Goal: Task Accomplishment & Management: Use online tool/utility

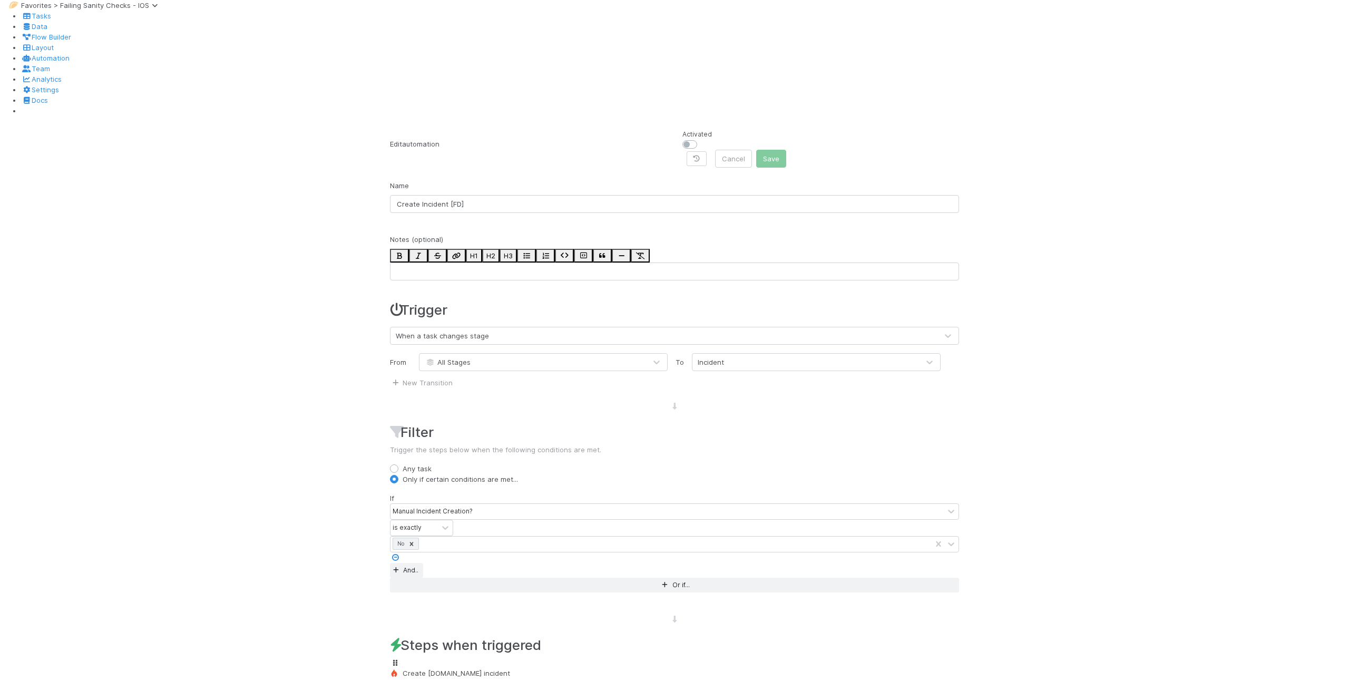
scroll to position [243, 0]
click at [492, 668] on div "Create [DOMAIN_NAME] incident" at bounding box center [674, 673] width 569 height 11
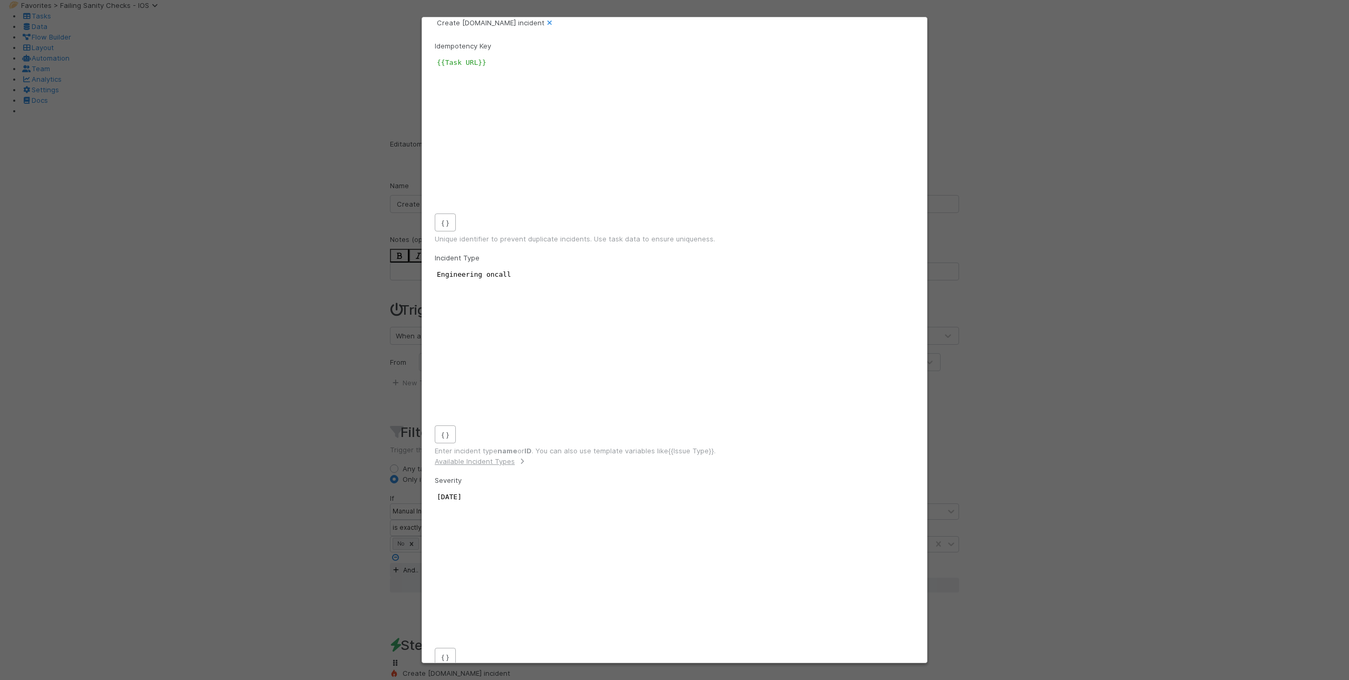
type textarea "Sanity Check Failure"
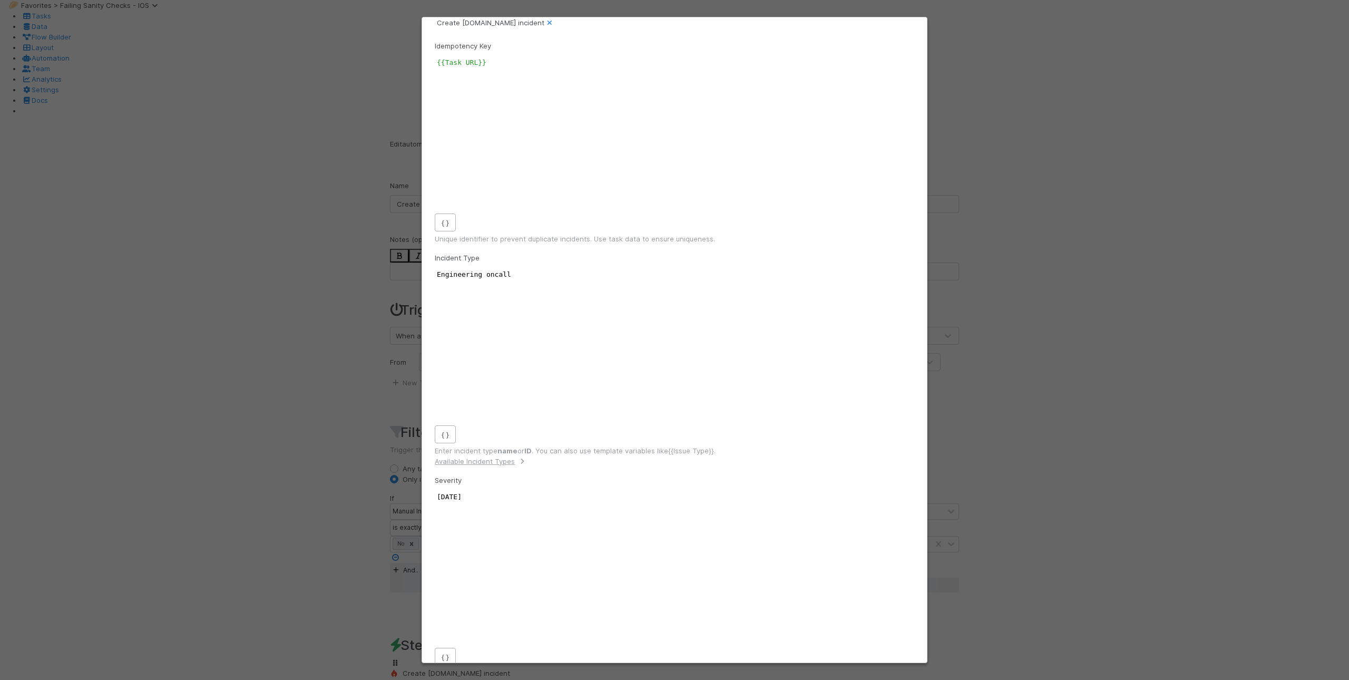
type textarea "Sanity Check Failure"
type textarea "}}"
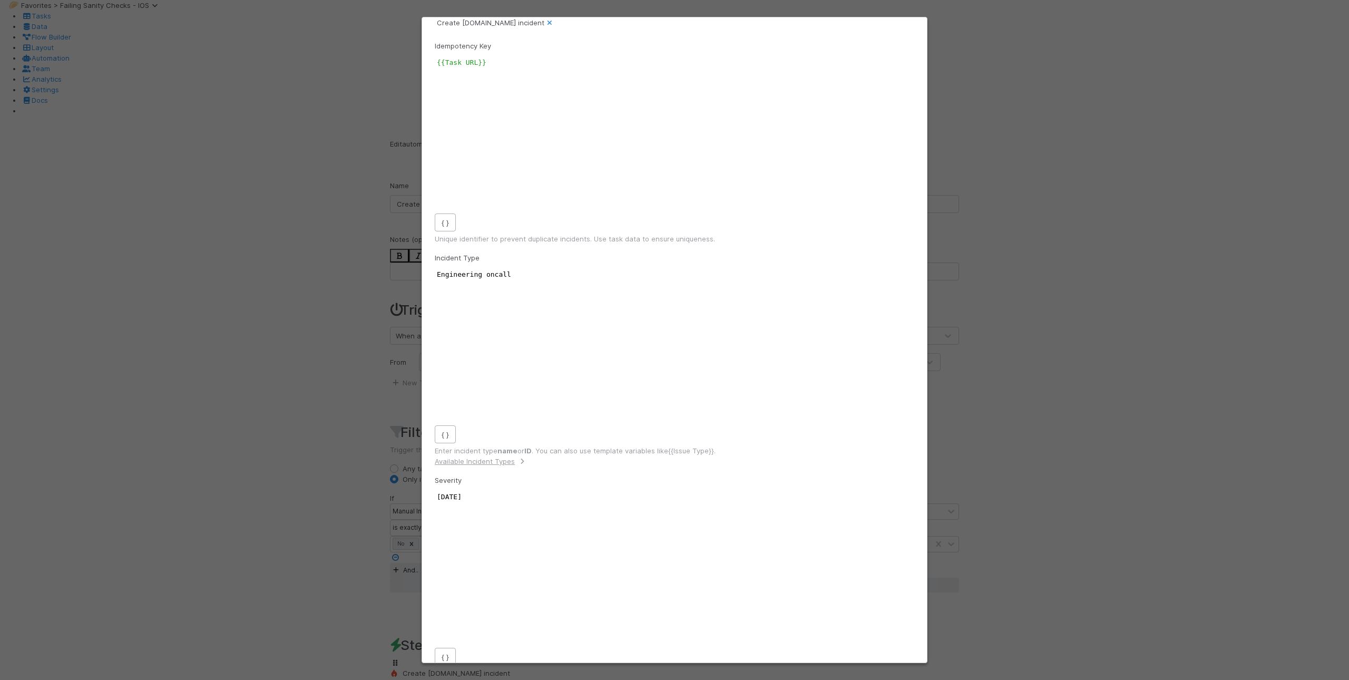
scroll to position [3, 16]
type textarea "Link;"
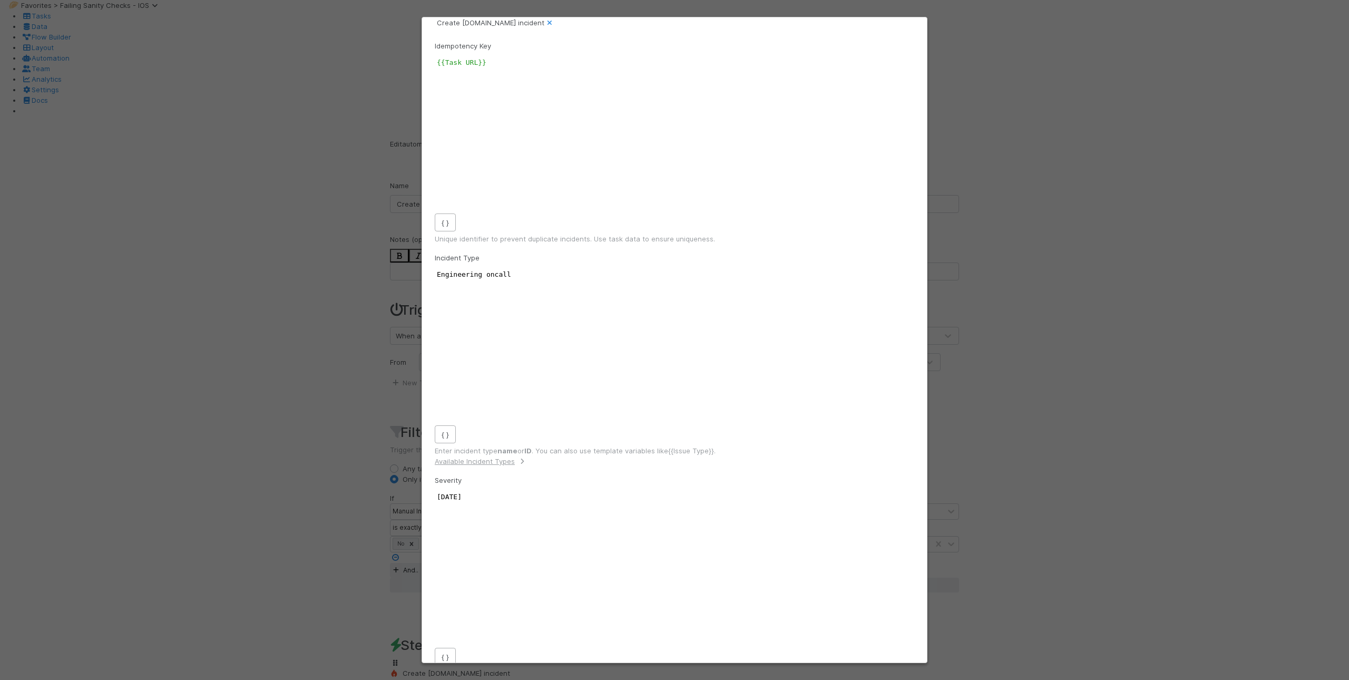
type textarea "Link;"
drag, startPoint x: 466, startPoint y: 377, endPoint x: 439, endPoint y: 375, distance: 27.5
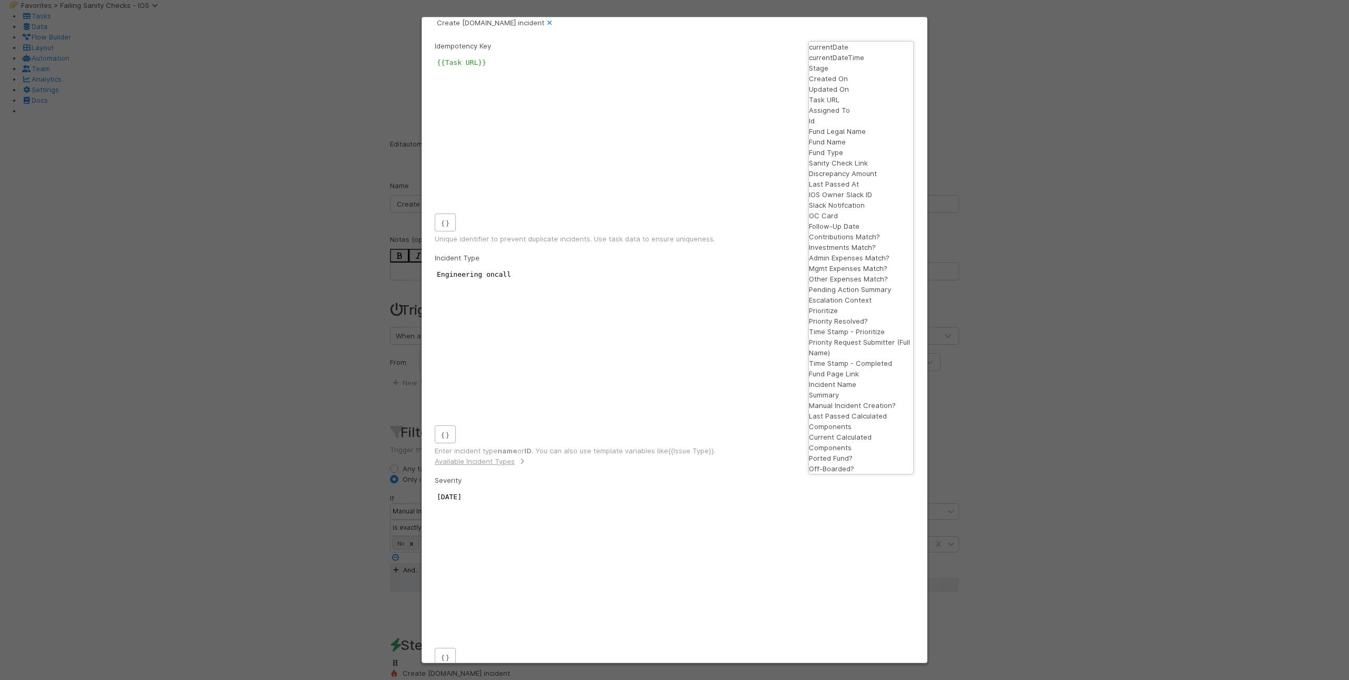
scroll to position [0, 0]
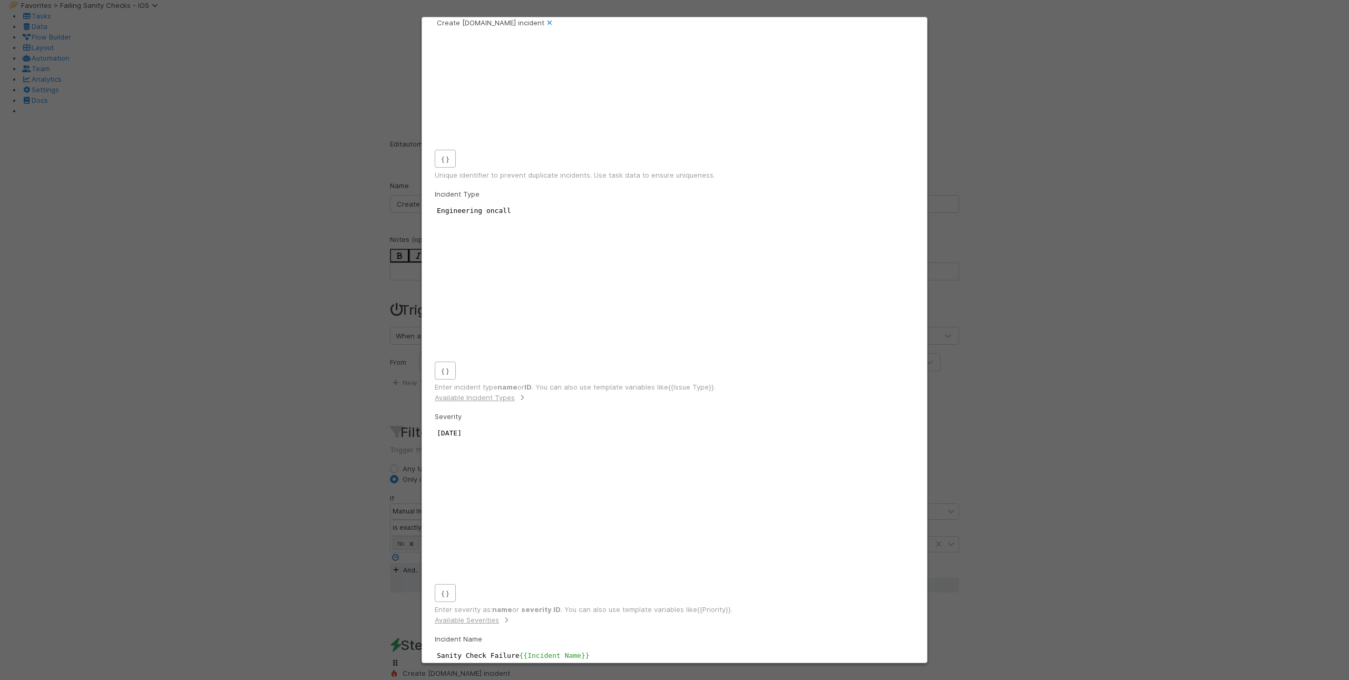
scroll to position [89, 0]
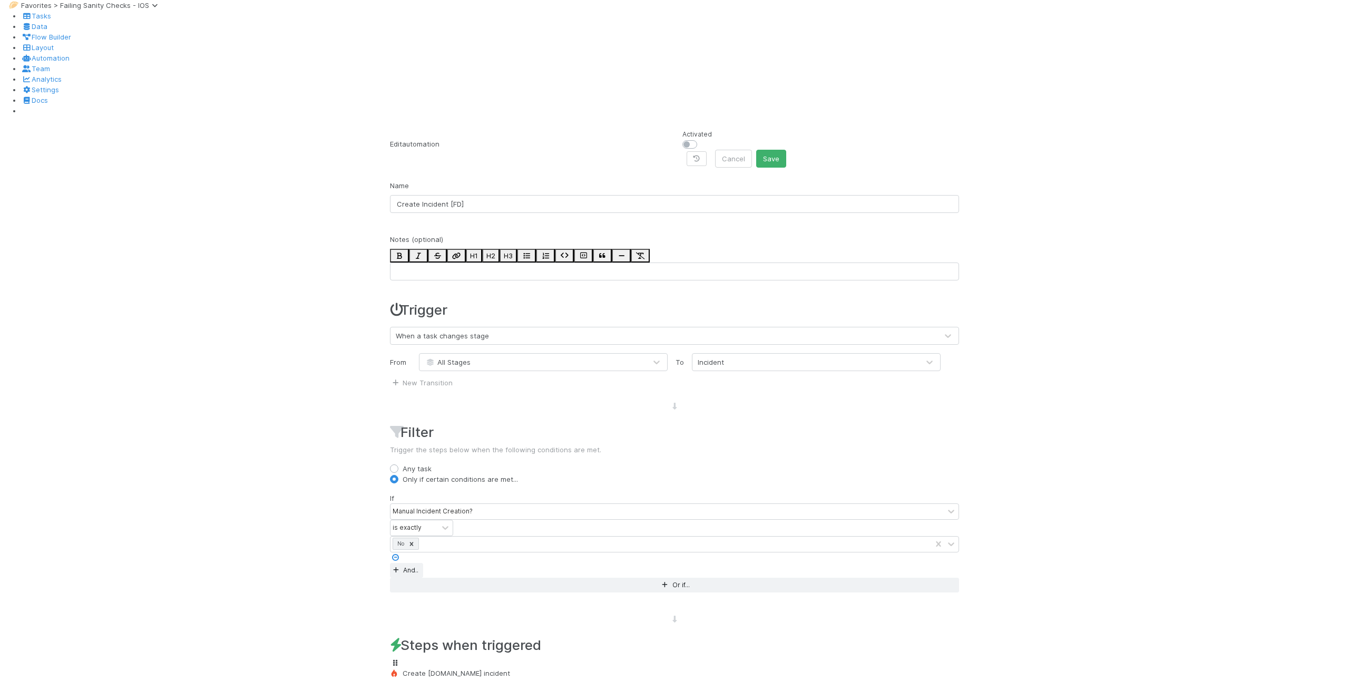
scroll to position [0, 0]
click at [702, 139] on label at bounding box center [702, 139] width 0 height 0
click at [691, 139] on input "checkbox" at bounding box center [687, 143] width 8 height 9
click at [786, 150] on button "Save" at bounding box center [771, 159] width 30 height 18
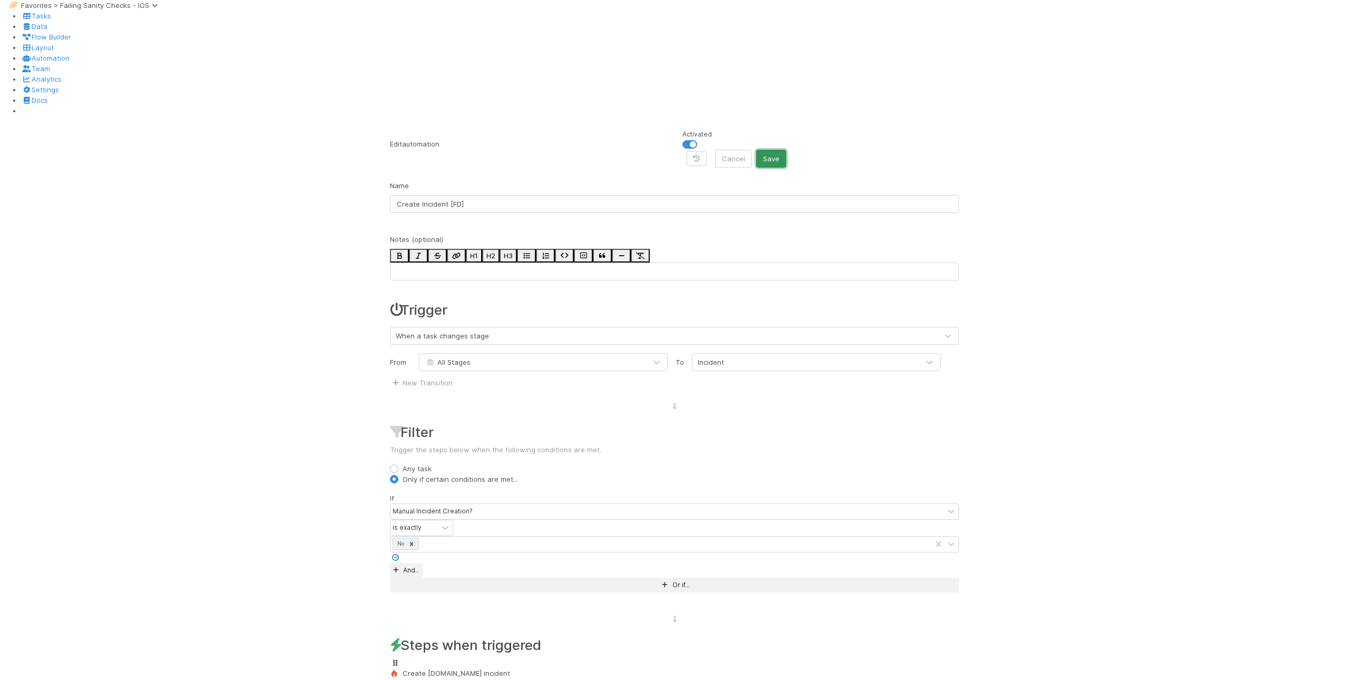
click at [786, 150] on button "Save" at bounding box center [771, 159] width 30 height 18
click at [702, 139] on label at bounding box center [702, 139] width 0 height 0
click at [691, 139] on input "checkbox" at bounding box center [687, 143] width 8 height 9
click at [786, 150] on button "Save" at bounding box center [771, 159] width 30 height 18
click at [702, 139] on label at bounding box center [702, 139] width 0 height 0
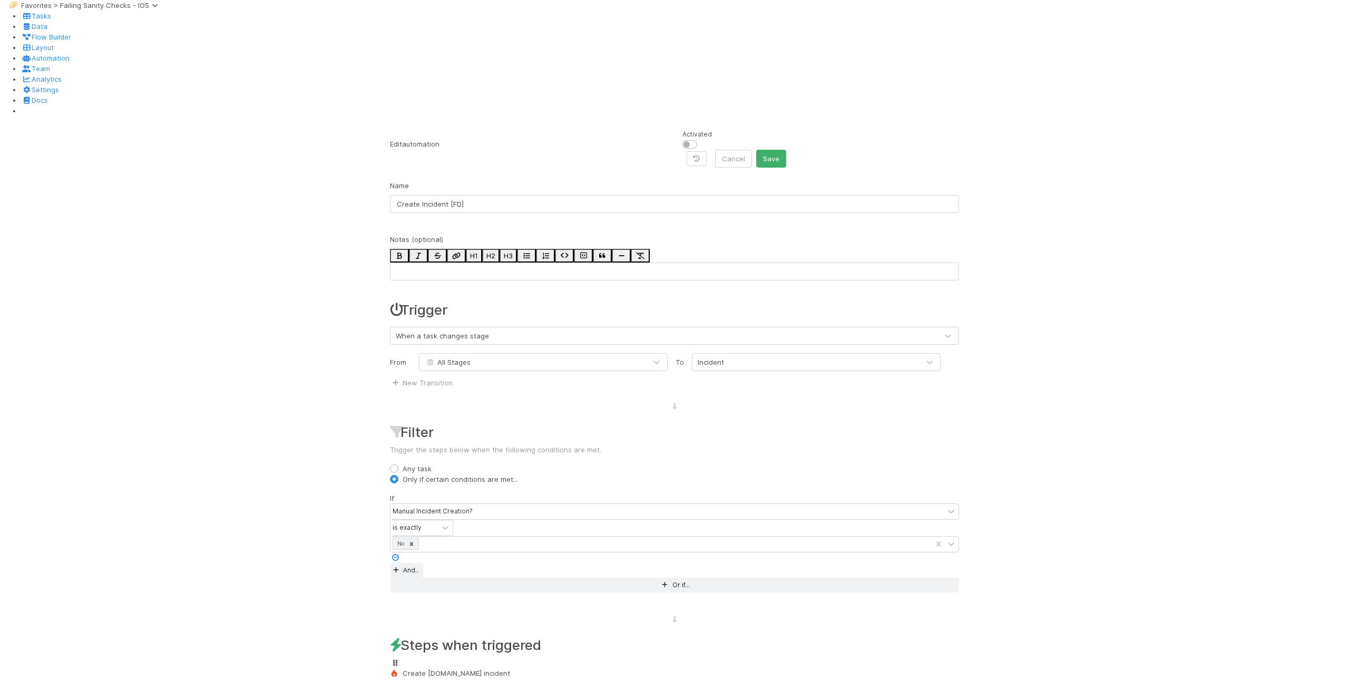
click at [691, 139] on input "checkbox" at bounding box center [687, 143] width 8 height 9
checkbox input "true"
click at [937, 96] on div "🥟 Favorites > Failing Sanity Checks - IOS Tasks Data Flow Builder Layout Automa…" at bounding box center [674, 482] width 1349 height 965
click at [786, 150] on button "Save" at bounding box center [771, 159] width 30 height 18
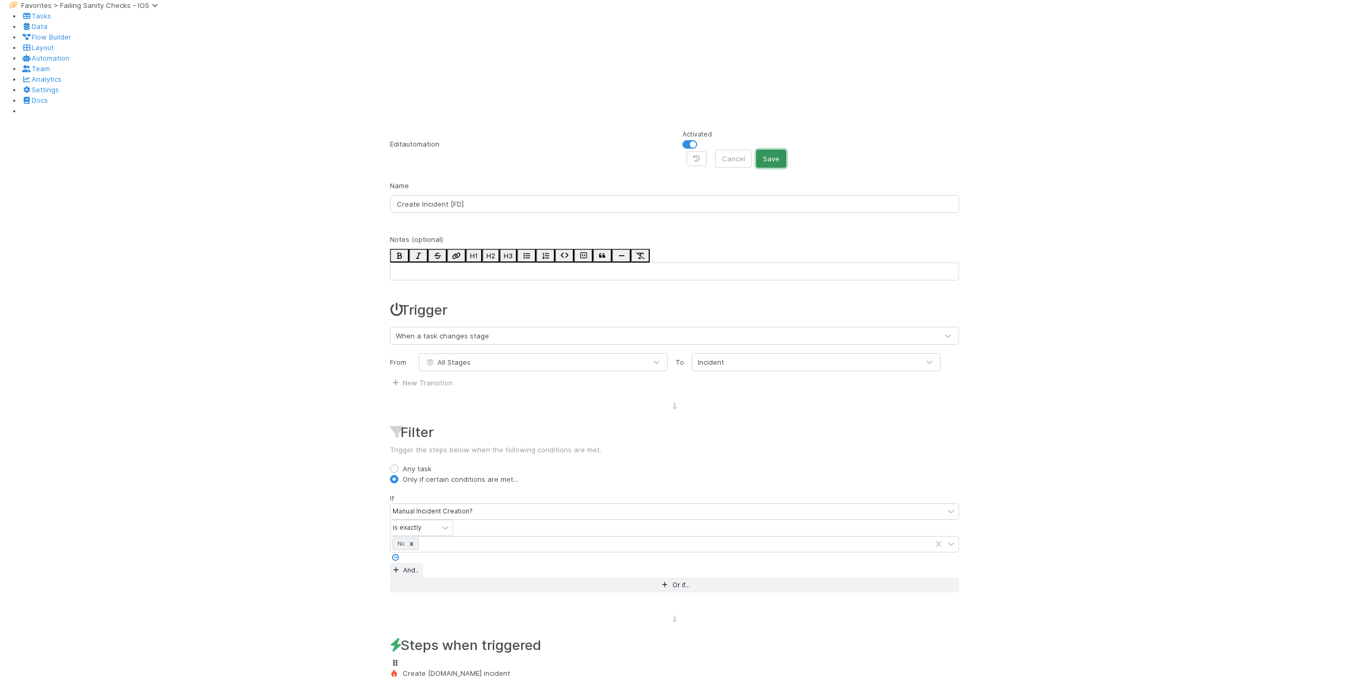
click at [786, 150] on button "Save" at bounding box center [771, 159] width 30 height 18
click at [1057, 189] on div "🥟 Favorites > Failing Sanity Checks - IOS Tasks Data Flow Builder Layout Automa…" at bounding box center [674, 482] width 1349 height 965
click at [1216, 158] on div "🥟 Favorites > Failing Sanity Checks - IOS Tasks Data Flow Builder Layout Automa…" at bounding box center [674, 482] width 1349 height 965
click at [786, 150] on button "Save" at bounding box center [771, 159] width 30 height 18
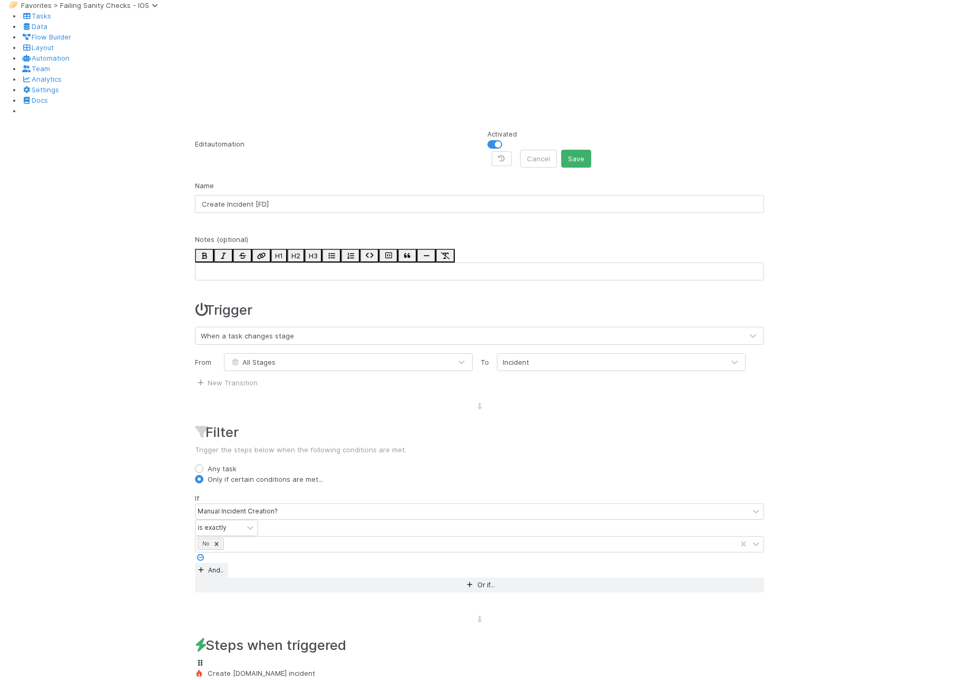
click at [345, 668] on div "Create [DOMAIN_NAME] incident" at bounding box center [479, 673] width 569 height 11
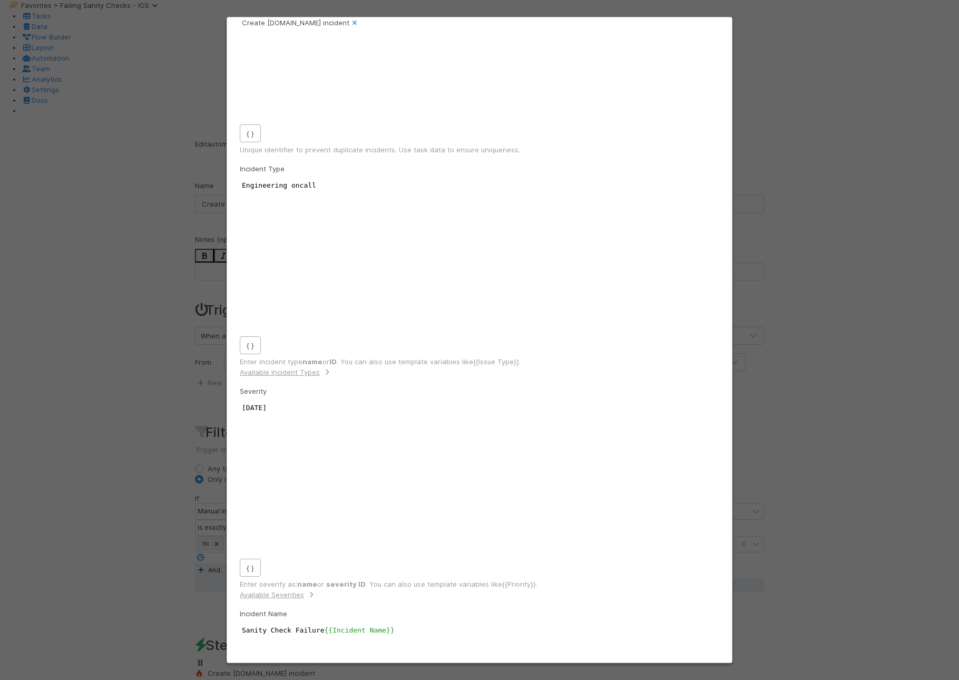
scroll to position [3, 0]
type textarea "{{Assigned To}}"
drag, startPoint x: 294, startPoint y: 383, endPoint x: 241, endPoint y: 381, distance: 53.3
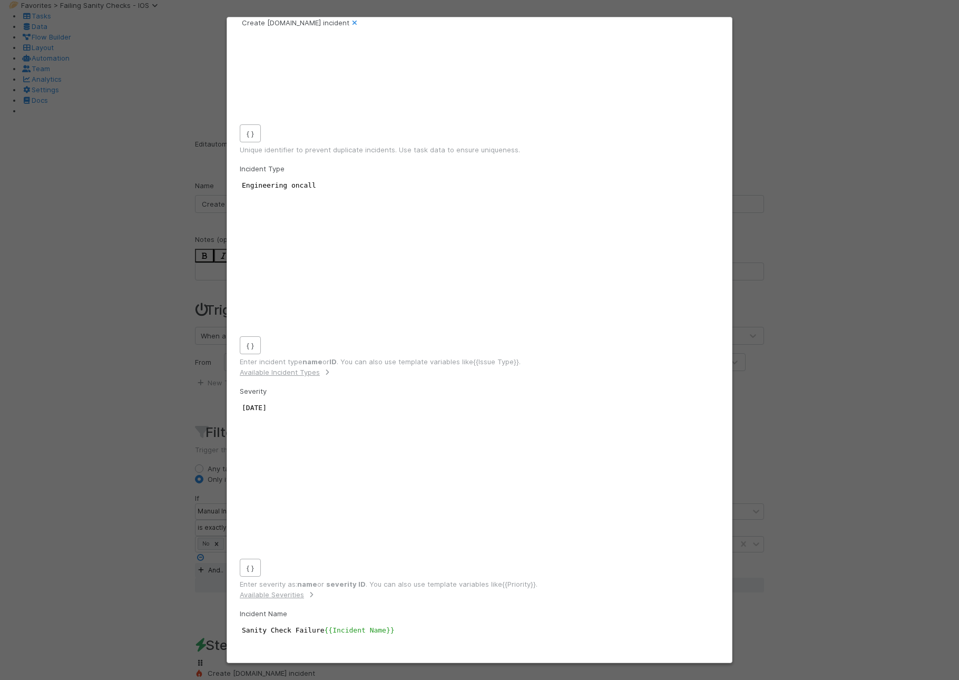
drag, startPoint x: 336, startPoint y: 420, endPoint x: 233, endPoint y: 416, distance: 102.8
click at [233, 416] on div "Idempotency Key xxxxxxxxxx {{Task URL}} { } Unique identifier to prevent duplic…" at bounding box center [479, 345] width 505 height 635
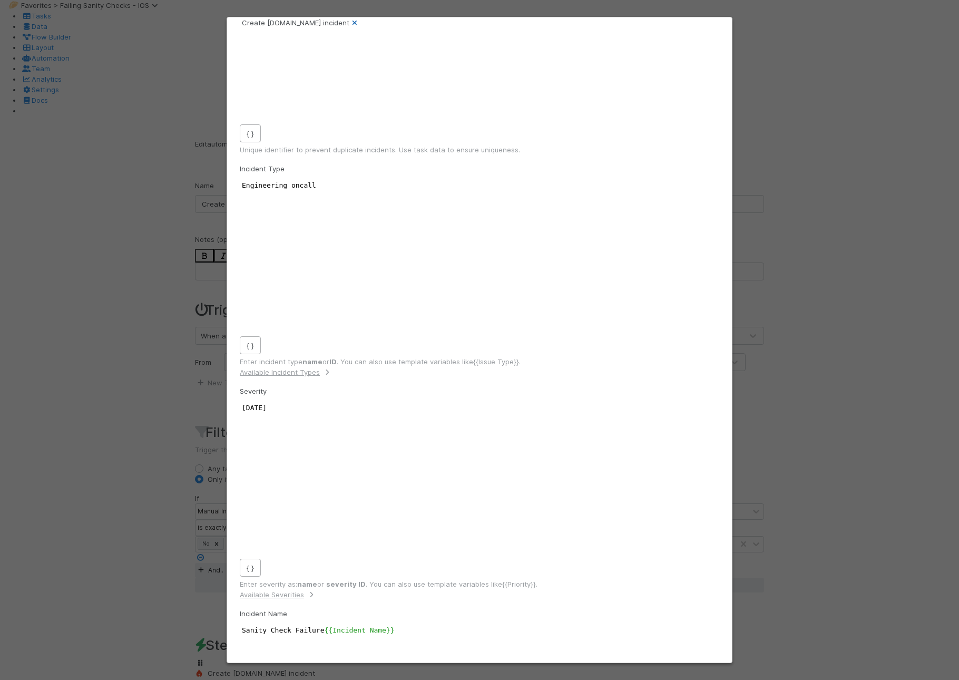
click at [360, 25] on icon at bounding box center [354, 23] width 11 height 7
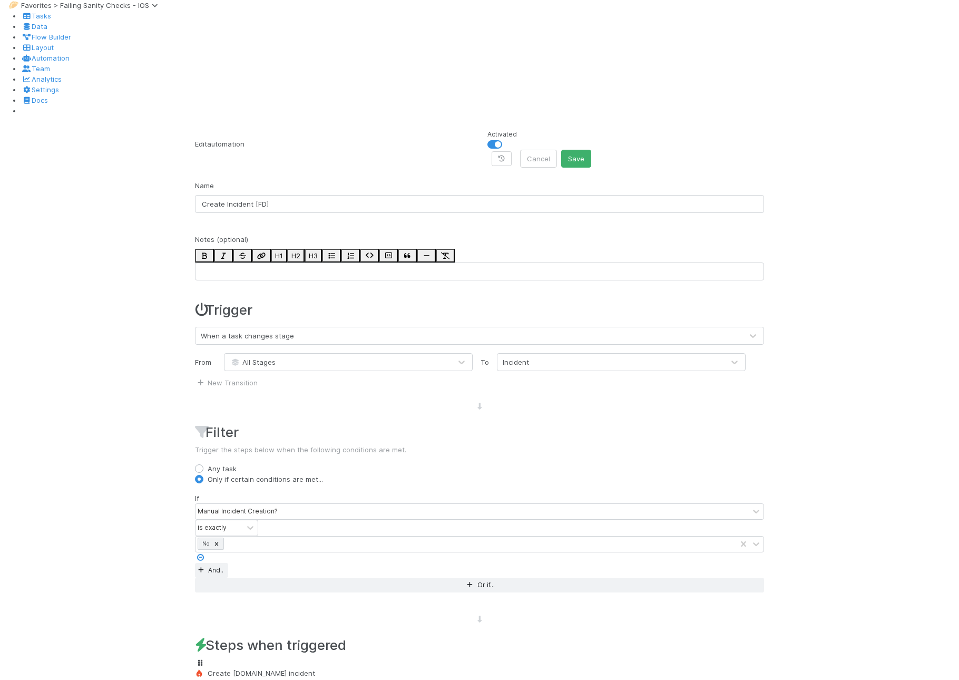
scroll to position [17, 0]
click at [468, 668] on div "Create [DOMAIN_NAME] incident" at bounding box center [479, 673] width 569 height 11
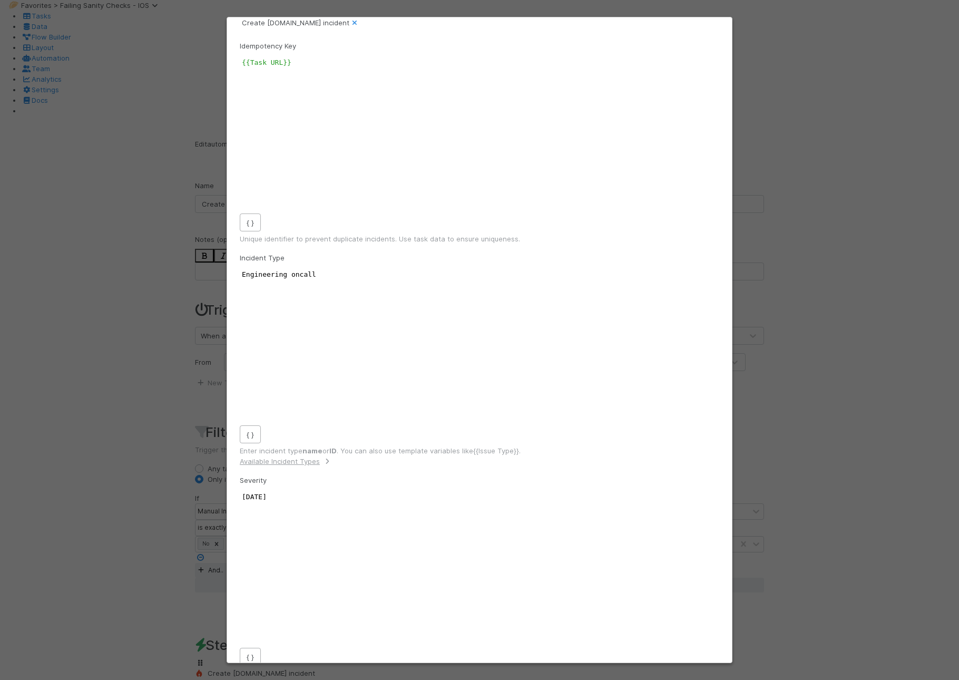
scroll to position [3, 0]
type textarea "{{Summary}} Link; {{Sanity Check Link}}"
drag, startPoint x: 339, startPoint y: 379, endPoint x: 254, endPoint y: 352, distance: 89.5
type textarea "Sanity Check Failure {{Incident Name}}"
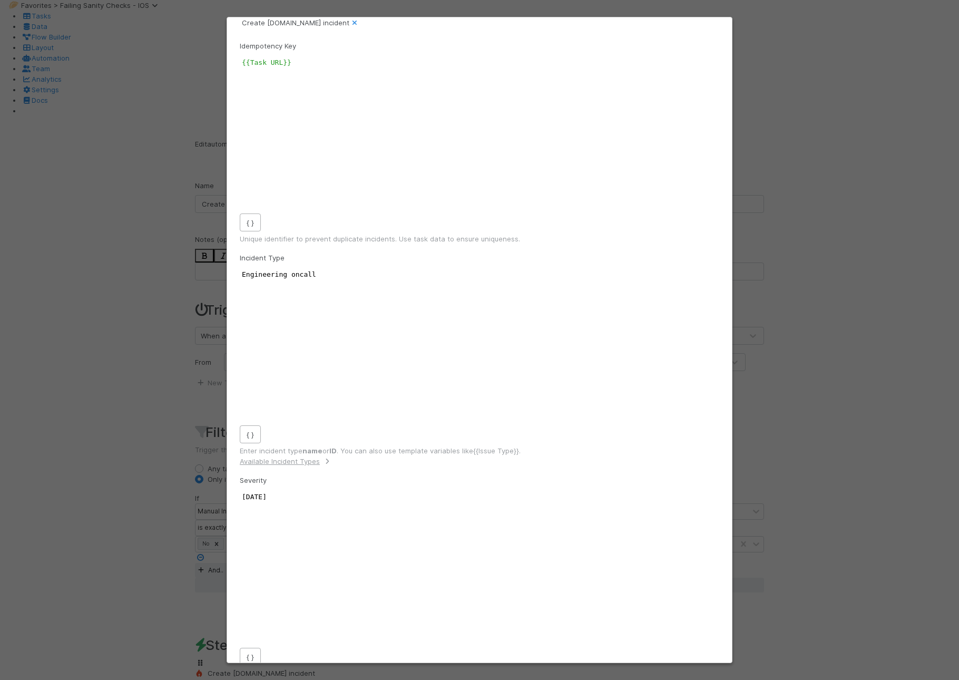
type textarea "ity Check Failure {{Incident Name}}"
type textarea "Sanity Check Failure"
drag, startPoint x: 309, startPoint y: 335, endPoint x: 241, endPoint y: 332, distance: 68.1
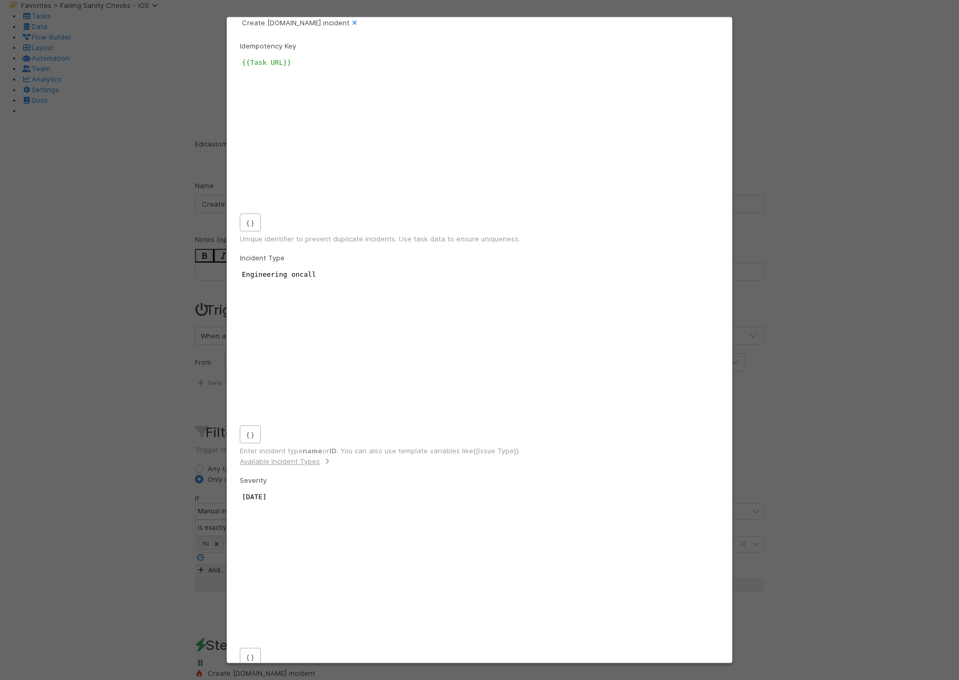
type textarea "{{Summary}}"
drag, startPoint x: 301, startPoint y: 358, endPoint x: 234, endPoint y: 353, distance: 67.7
type textarea "Link; {{Sanity Check Link}}"
drag, startPoint x: 340, startPoint y: 378, endPoint x: 242, endPoint y: 377, distance: 98.0
type textarea "Sanity Check Failure {{Summary}} Link; {{Sanity Check Link}}"
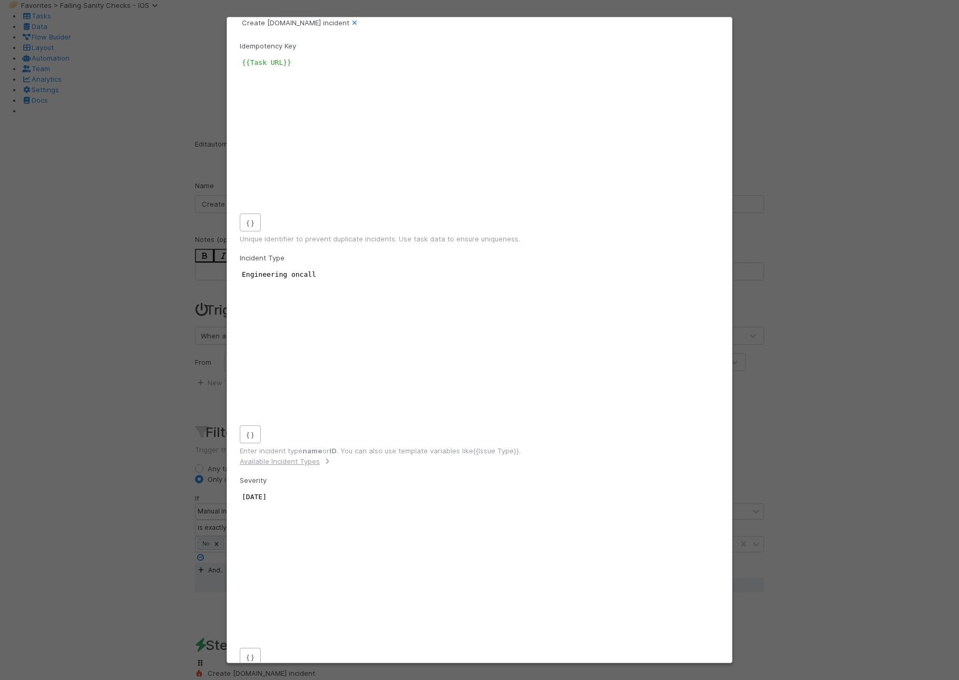
drag, startPoint x: 336, startPoint y: 385, endPoint x: 243, endPoint y: 335, distance: 105.4
type textarea "Sanity Check Failure {{Incident Name}}"
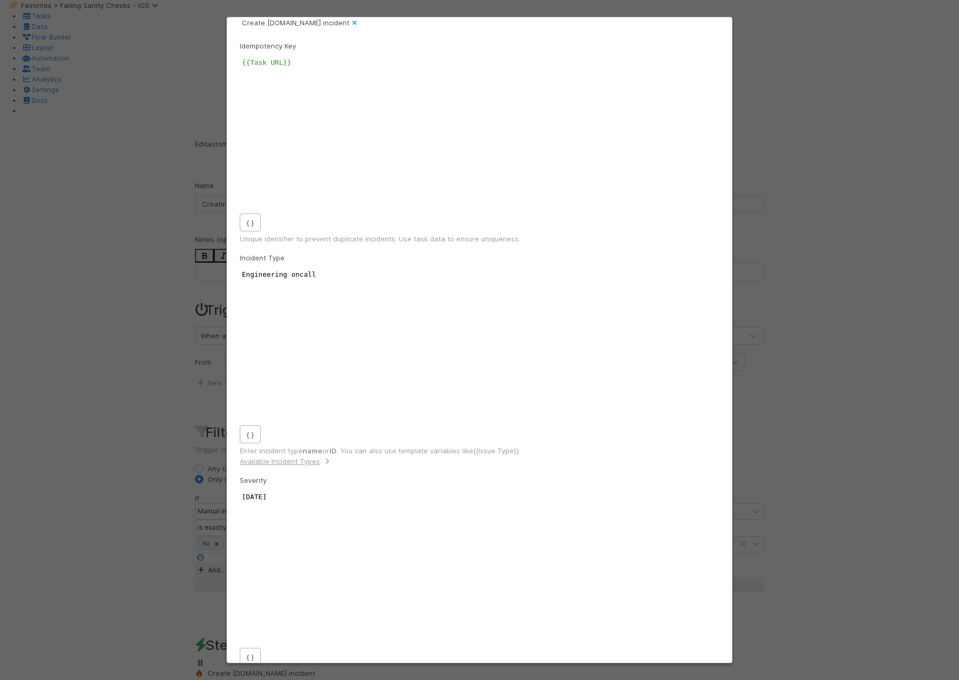
scroll to position [3, 0]
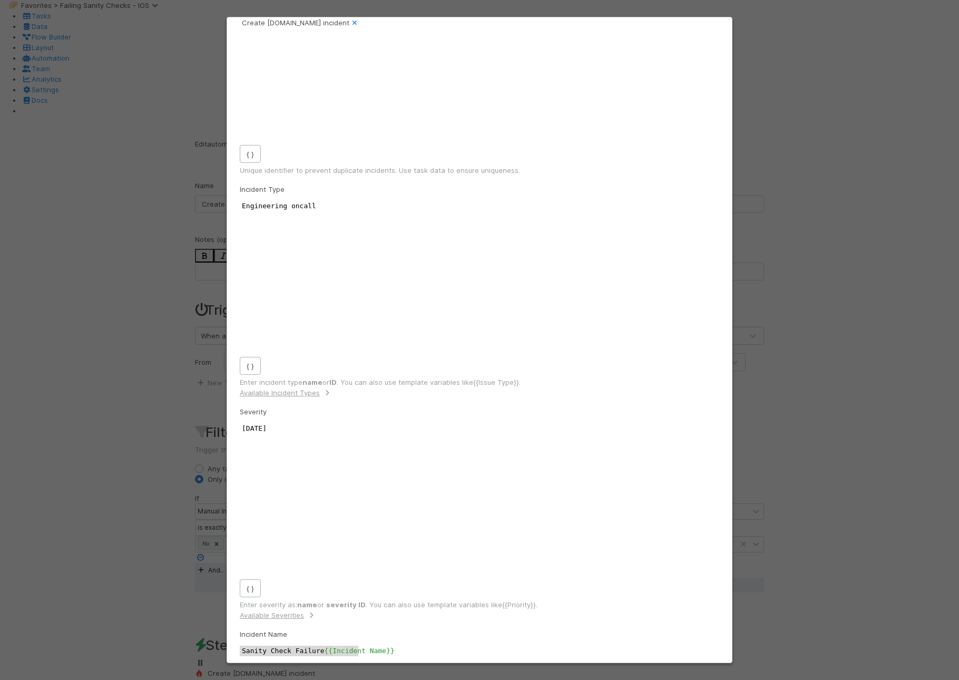
scroll to position [89, 0]
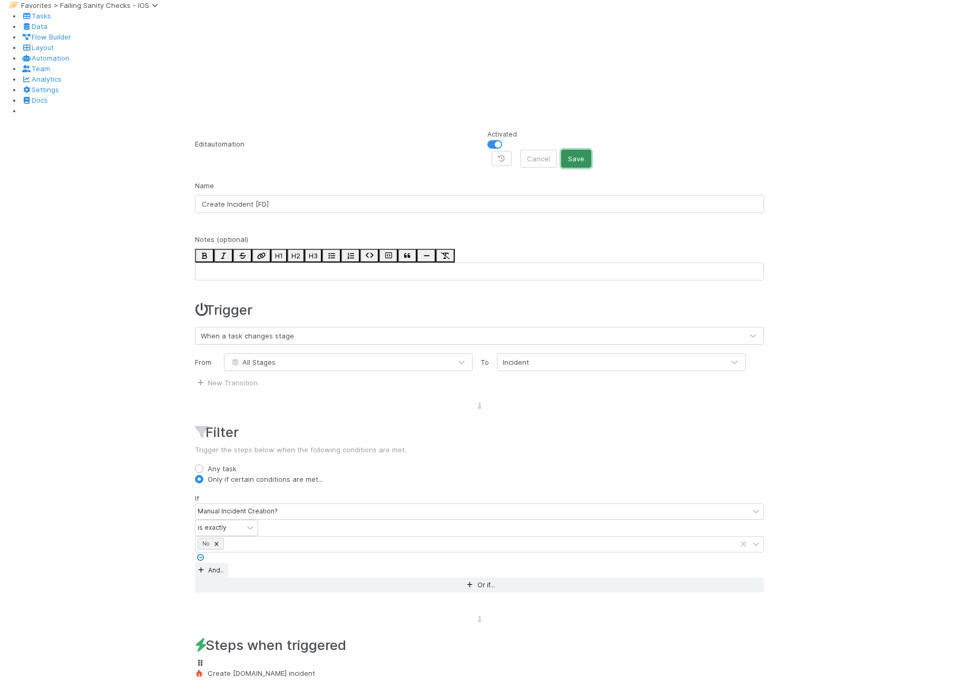
click at [591, 150] on button "Save" at bounding box center [576, 159] width 30 height 18
click at [310, 668] on div "Create [DOMAIN_NAME] incident" at bounding box center [479, 673] width 569 height 11
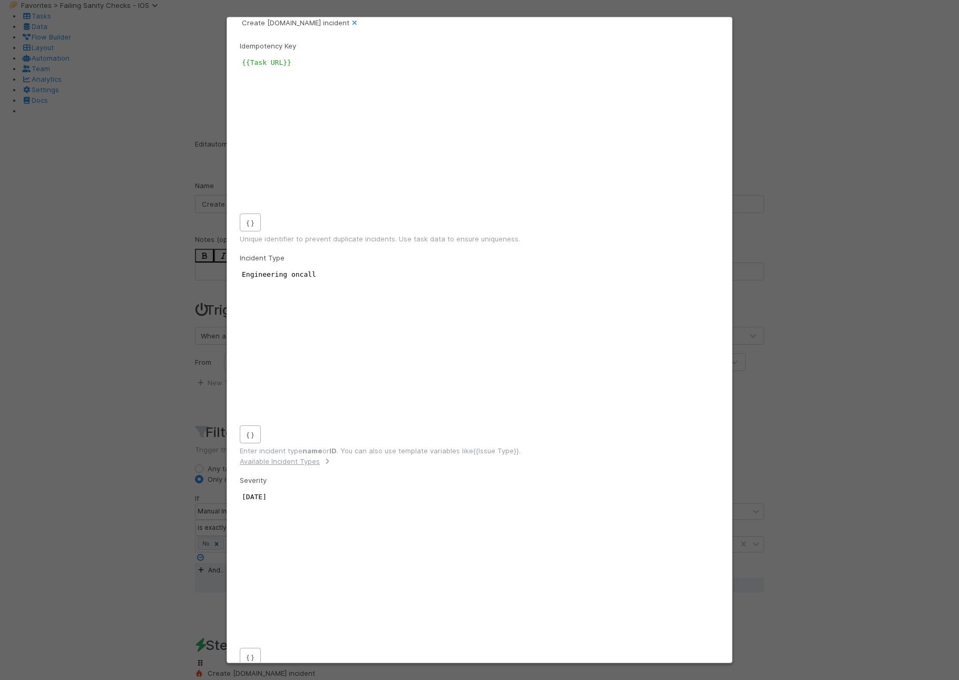
scroll to position [3, 1]
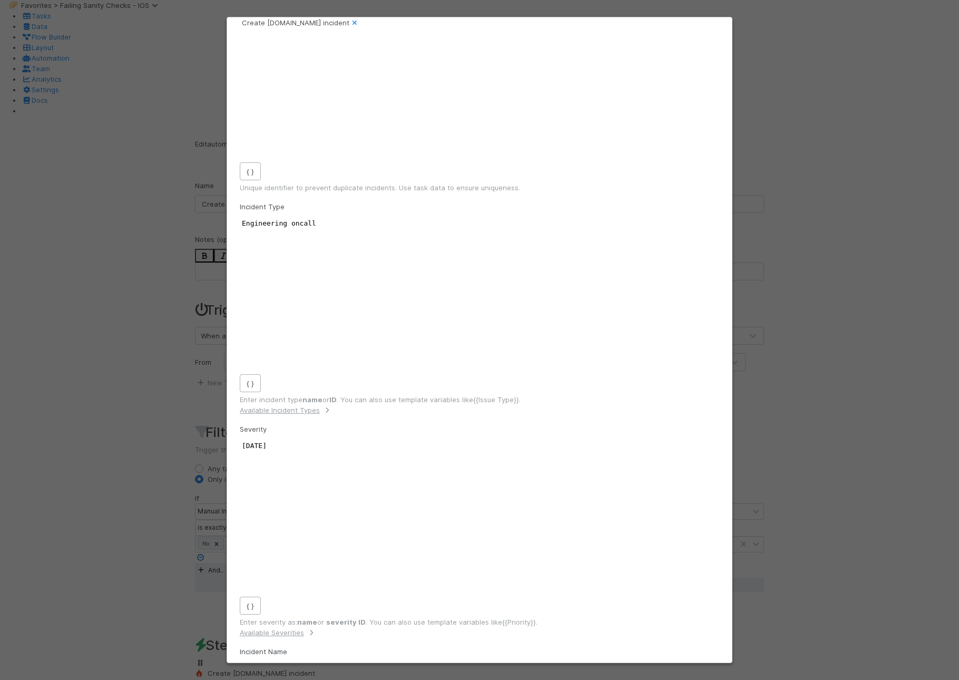
scroll to position [75, 0]
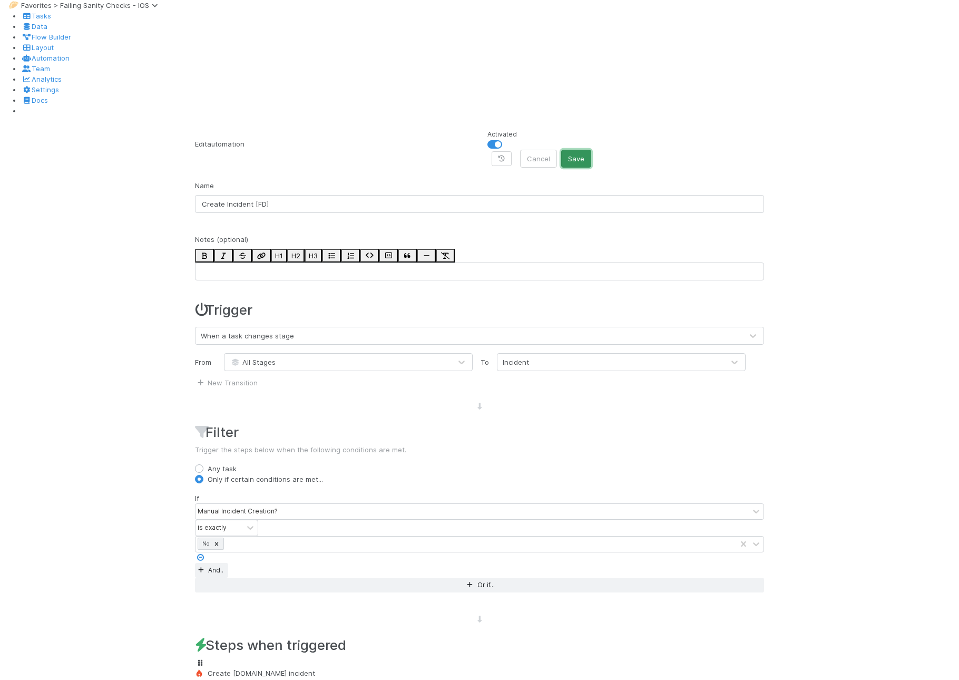
click at [591, 150] on button "Save" at bounding box center [576, 159] width 30 height 18
click at [296, 668] on div "Create [DOMAIN_NAME] incident" at bounding box center [479, 673] width 569 height 11
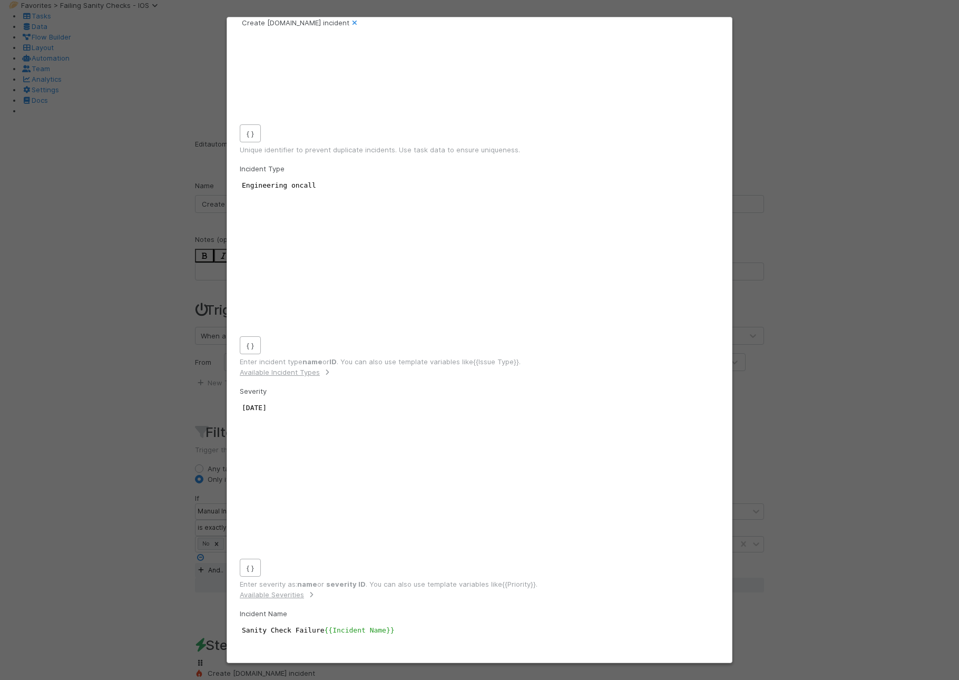
scroll to position [3, 2]
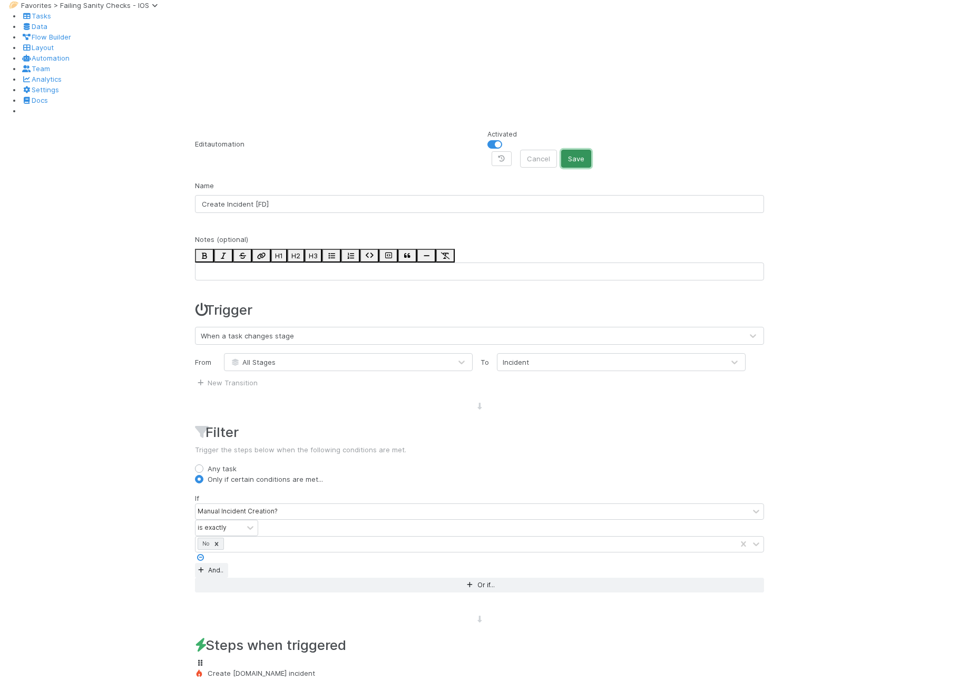
click at [591, 150] on button "Save" at bounding box center [576, 159] width 30 height 18
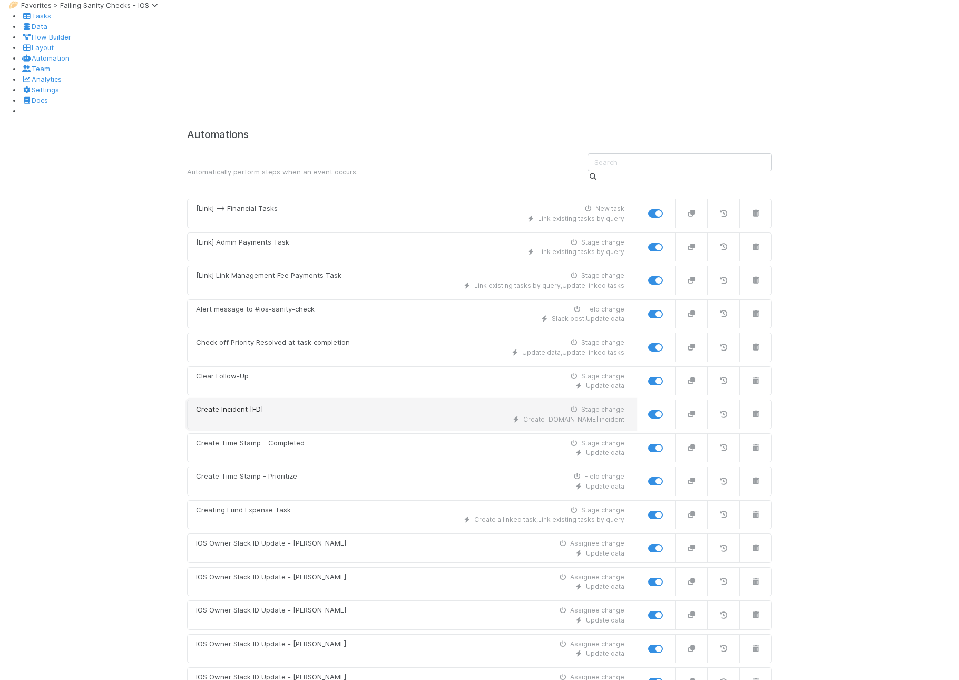
click at [280, 415] on div "Create [DOMAIN_NAME] incident" at bounding box center [410, 419] width 429 height 9
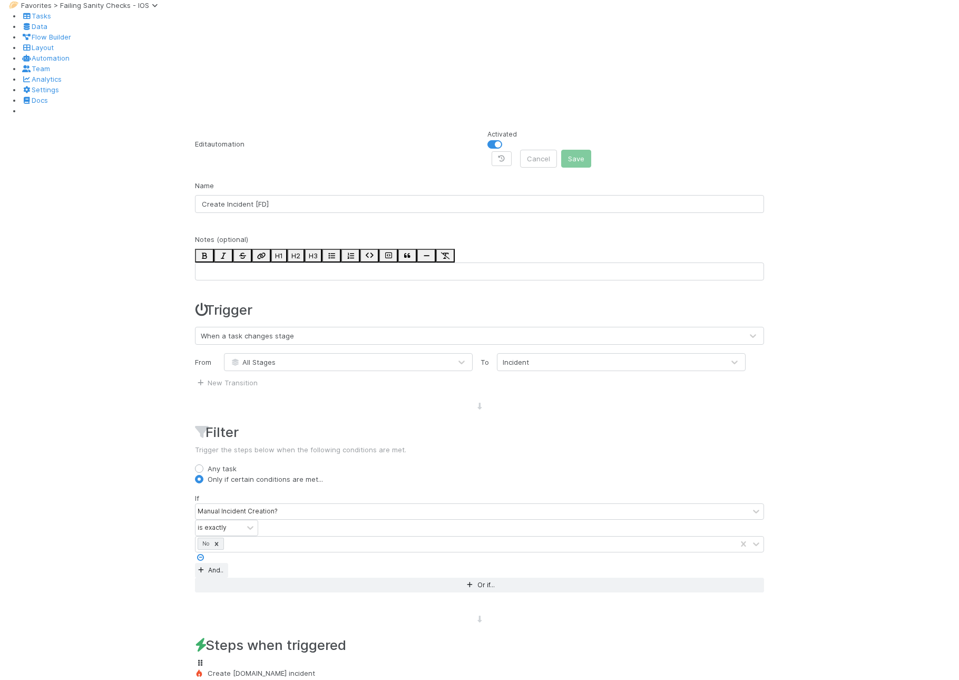
scroll to position [243, 0]
click at [304, 668] on div "Create [DOMAIN_NAME] incident" at bounding box center [479, 673] width 569 height 11
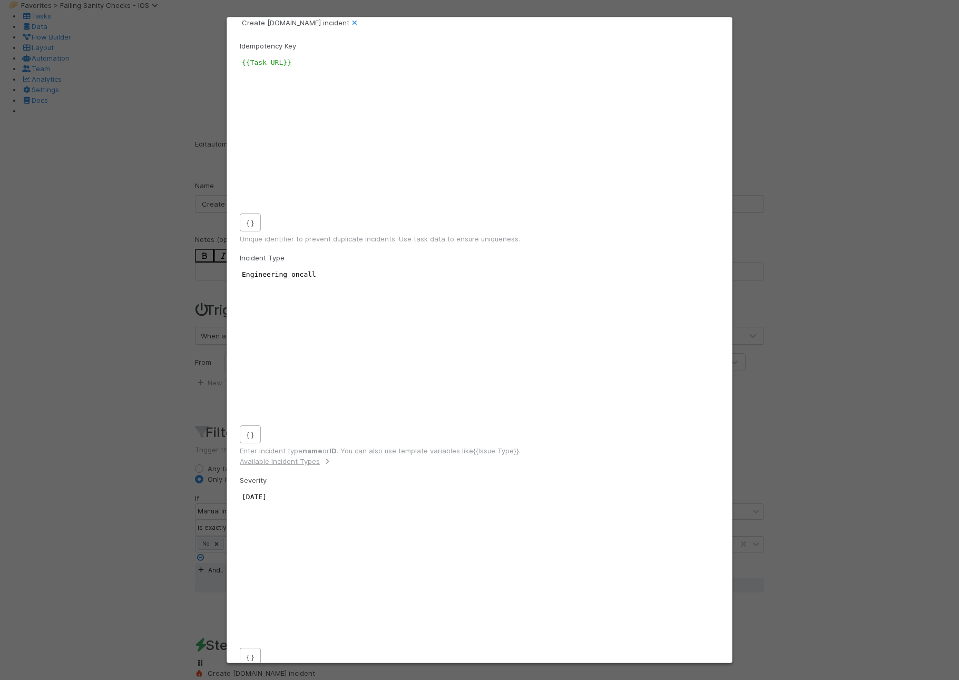
scroll to position [89, 0]
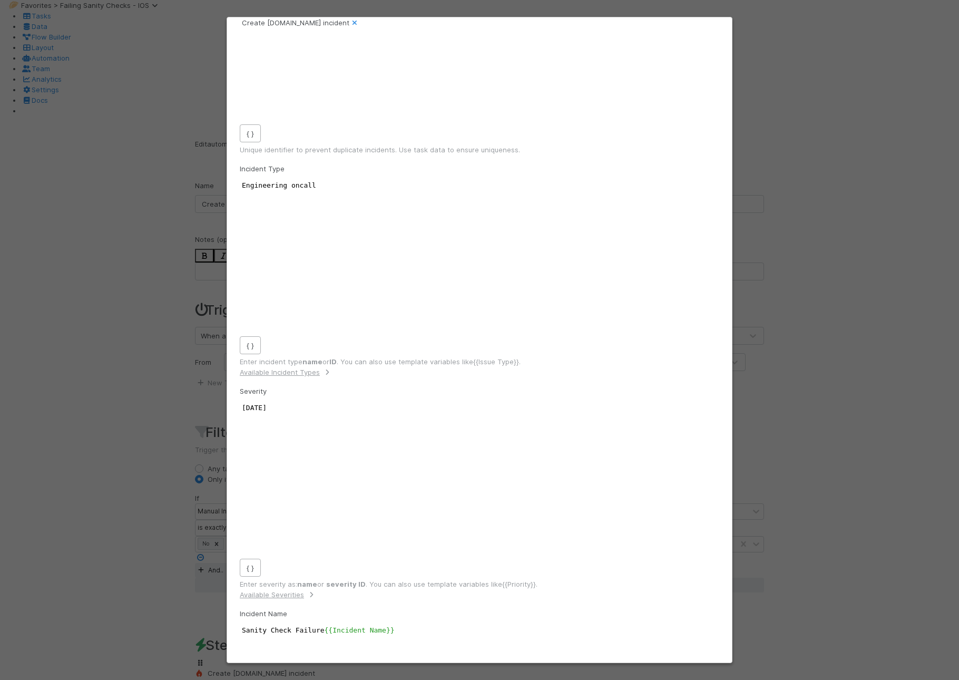
click at [167, 352] on div "Create [DOMAIN_NAME] incident Idempotency Key xxxxxxxxxx {{Task URL}} { } Uniqu…" at bounding box center [479, 340] width 959 height 680
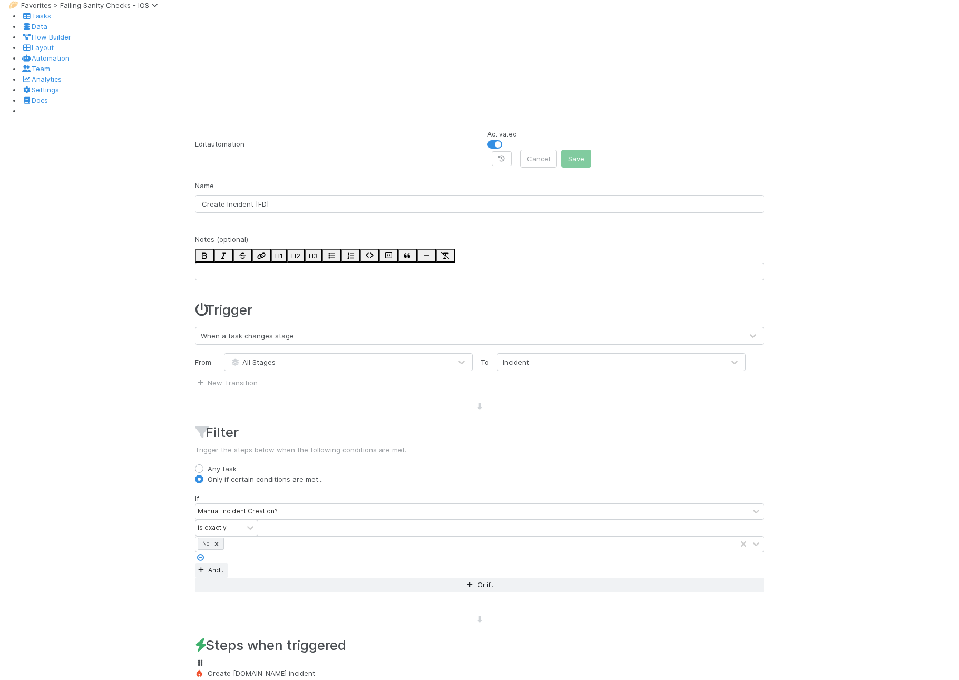
scroll to position [91, 0]
click at [285, 668] on div "Create [DOMAIN_NAME] incident" at bounding box center [479, 673] width 569 height 11
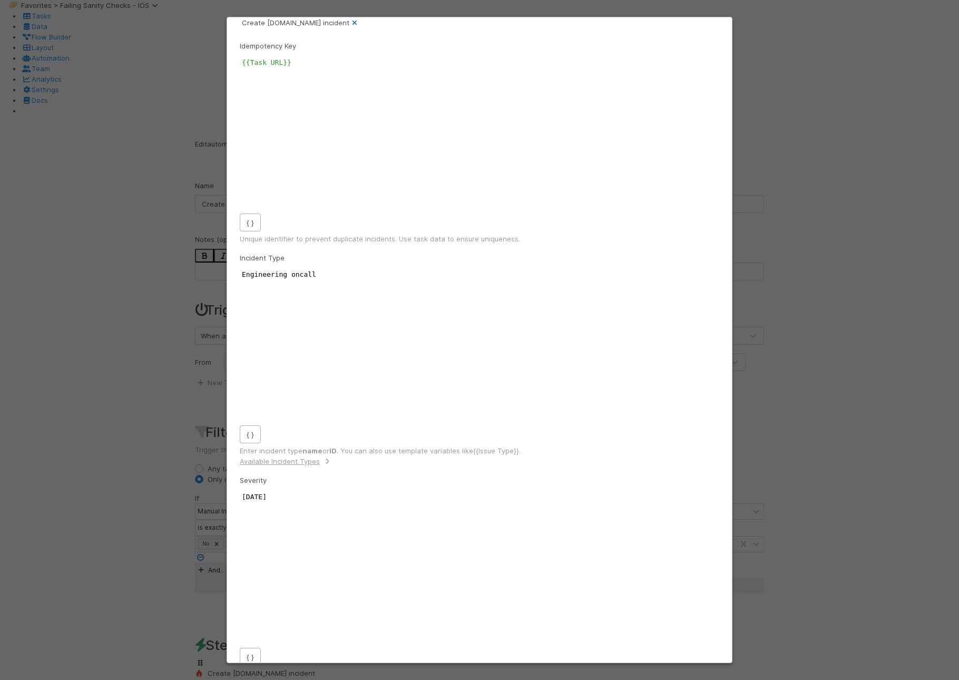
click at [360, 25] on icon at bounding box center [354, 23] width 11 height 7
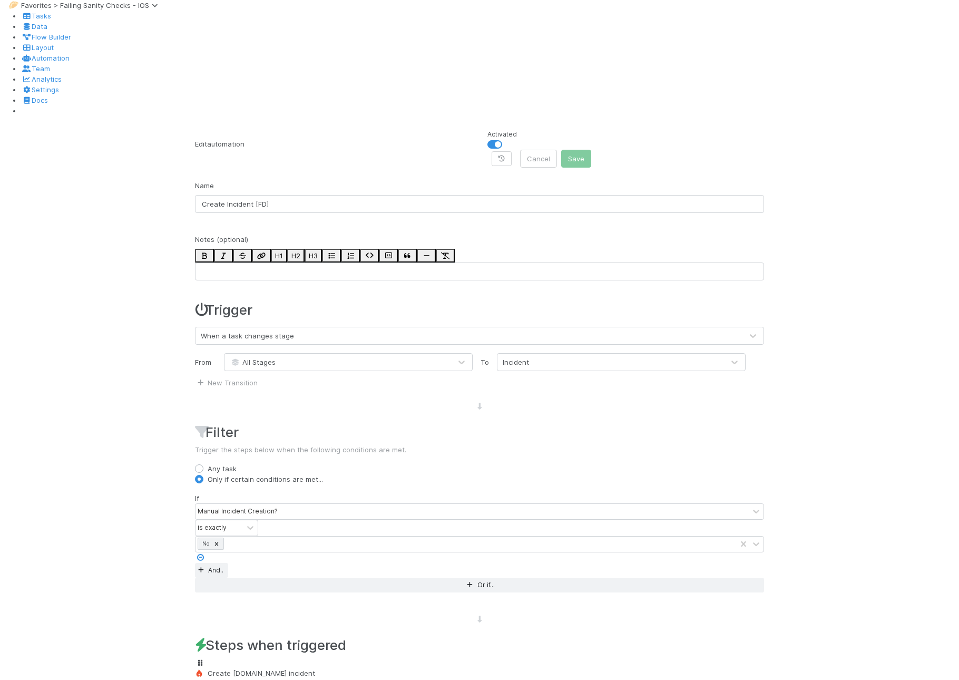
click at [885, 228] on div "🥟 Favorites > Failing Sanity Checks - IOS Tasks Data Flow Builder Layout Automa…" at bounding box center [479, 482] width 959 height 965
